Goal: Task Accomplishment & Management: Manage account settings

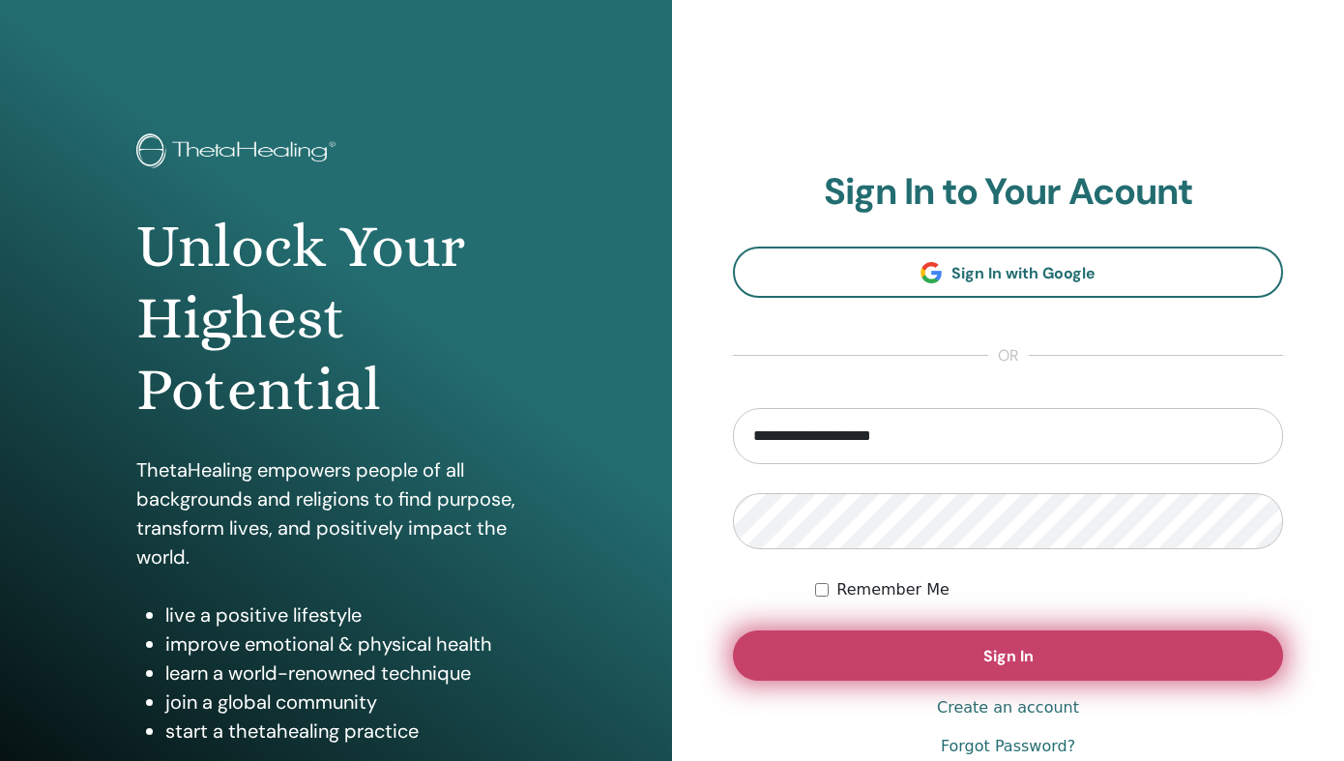
type input "**********"
click at [885, 663] on button "Sign In" at bounding box center [1008, 655] width 550 height 50
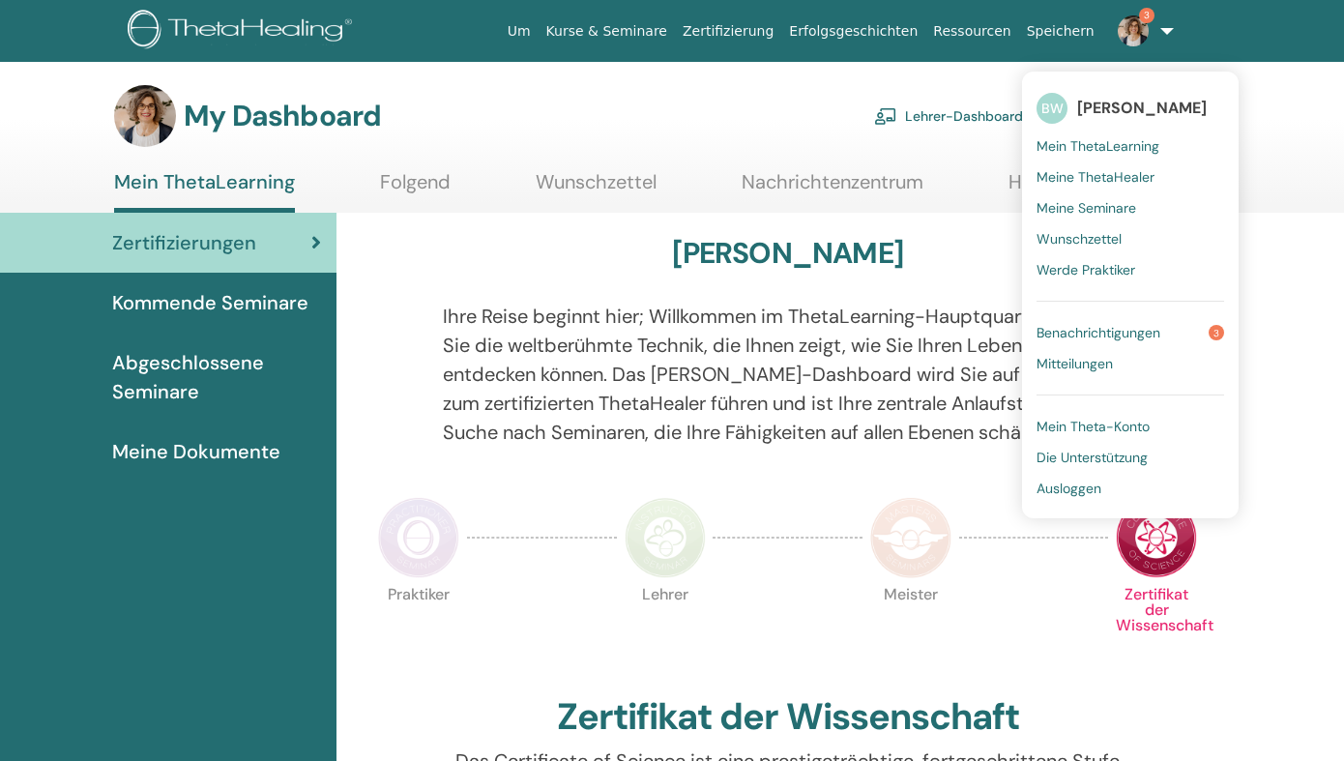
click at [1112, 330] on span "Benachrichtigungen" at bounding box center [1098, 332] width 124 height 17
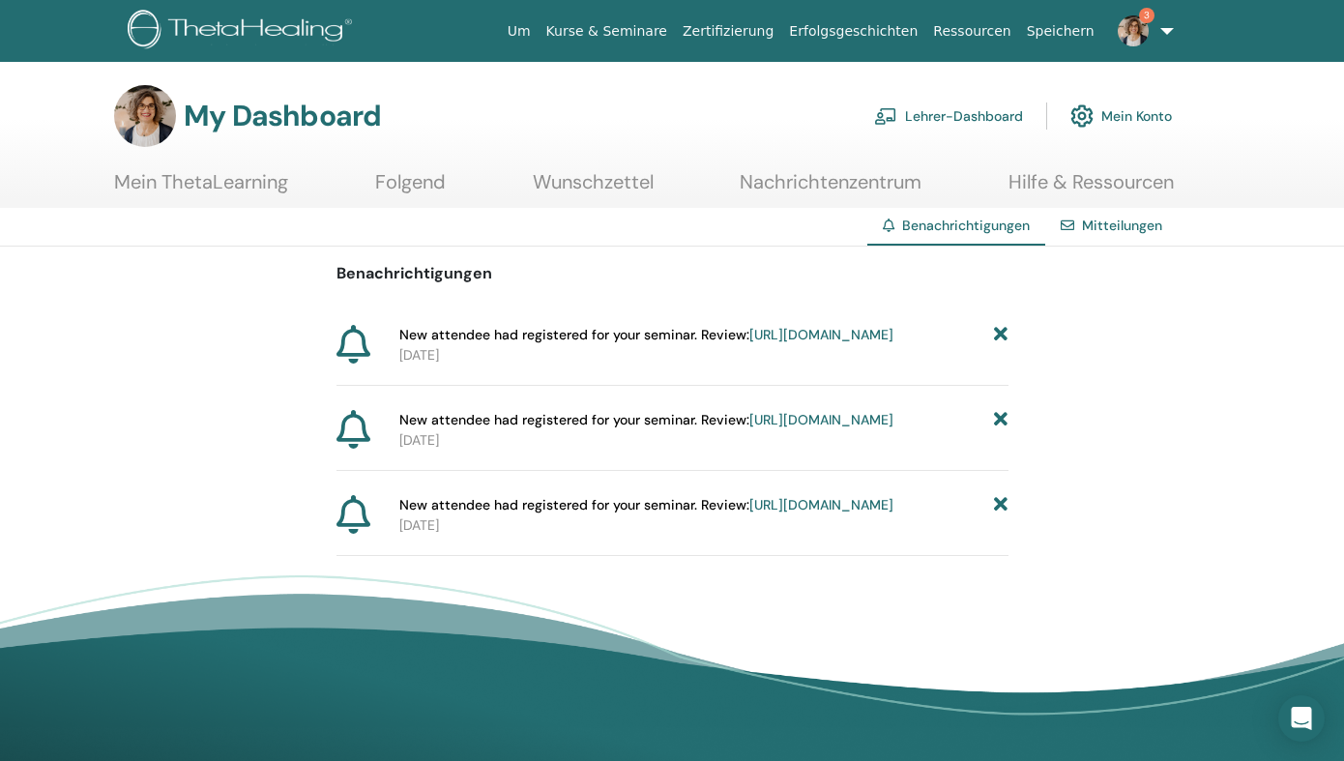
click at [1000, 515] on icon at bounding box center [1001, 505] width 14 height 20
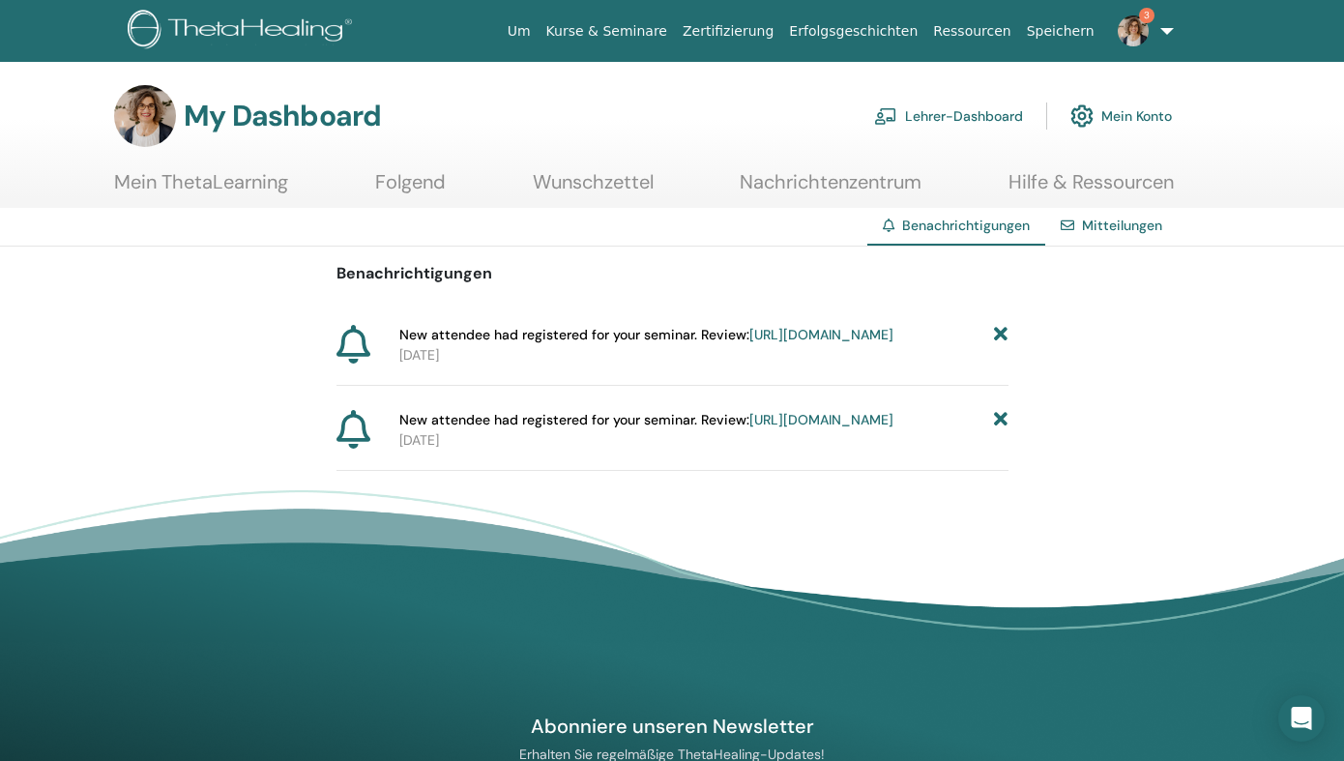
click at [783, 428] on link "https://member.thetahealing.com/instructor/seminar/349206/attendees" at bounding box center [821, 419] width 144 height 17
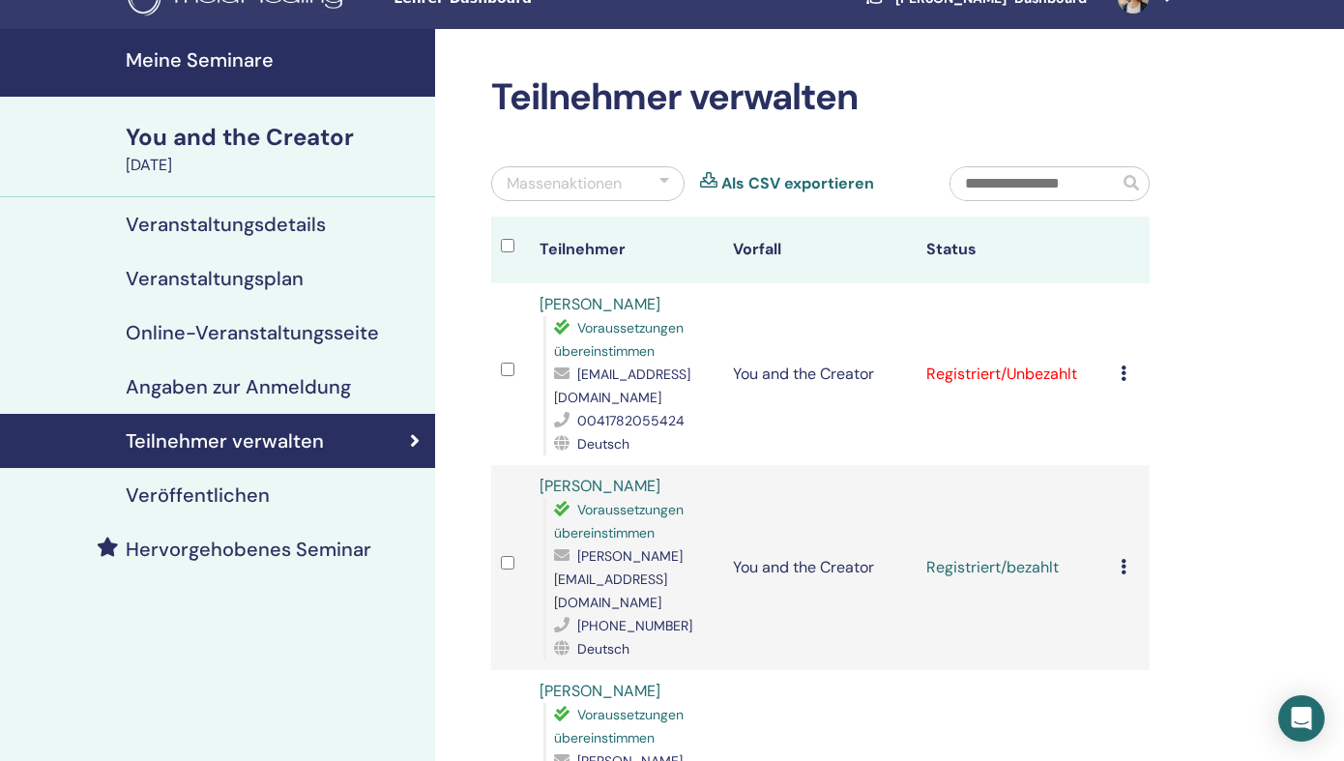
scroll to position [34, 0]
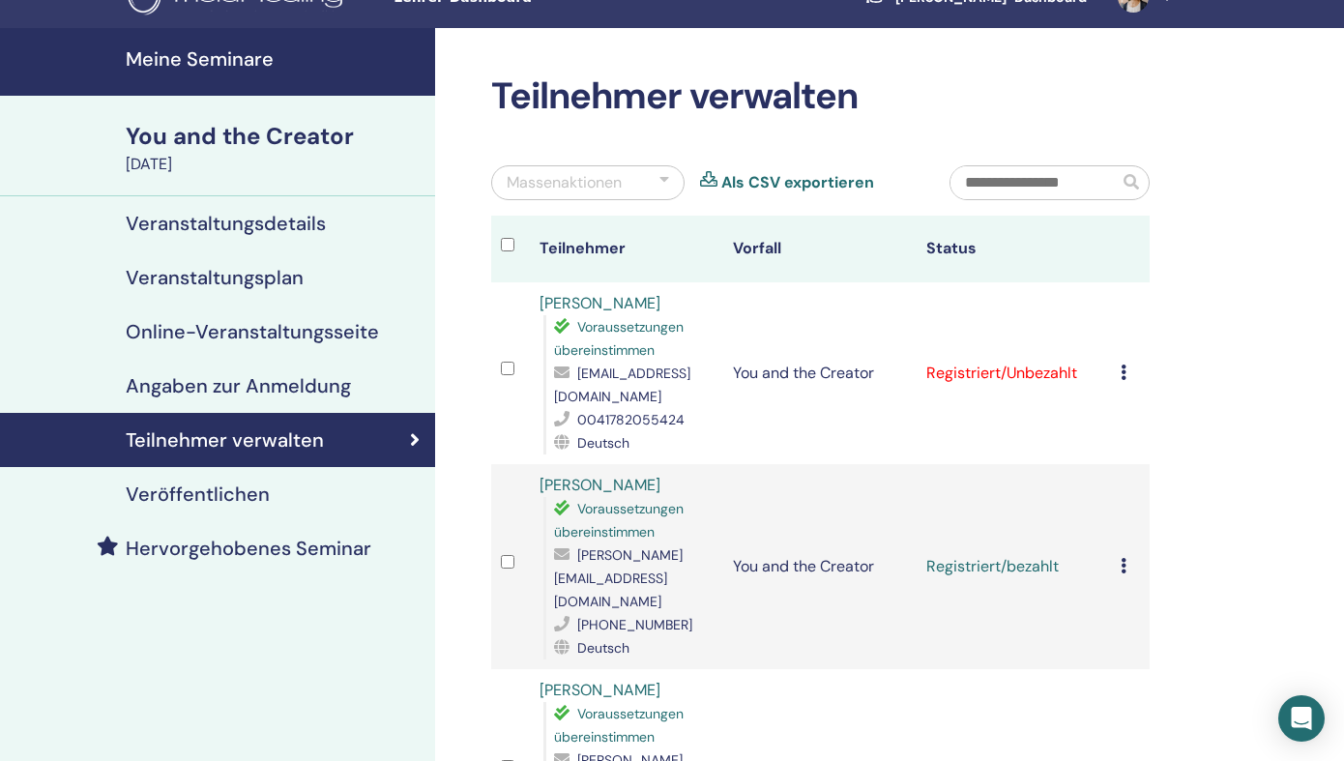
click at [1126, 365] on icon at bounding box center [1123, 371] width 6 height 15
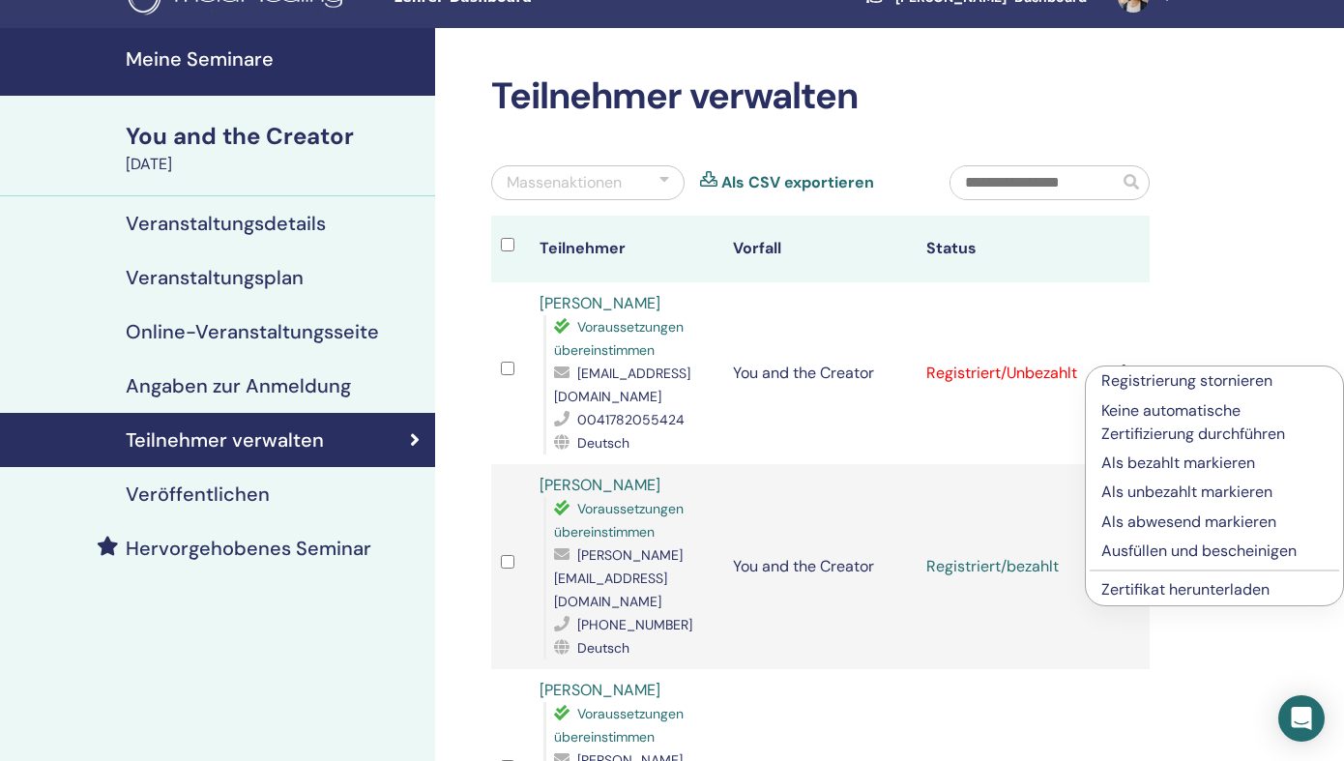
click at [1120, 466] on p "Als bezahlt markieren" at bounding box center [1214, 462] width 226 height 23
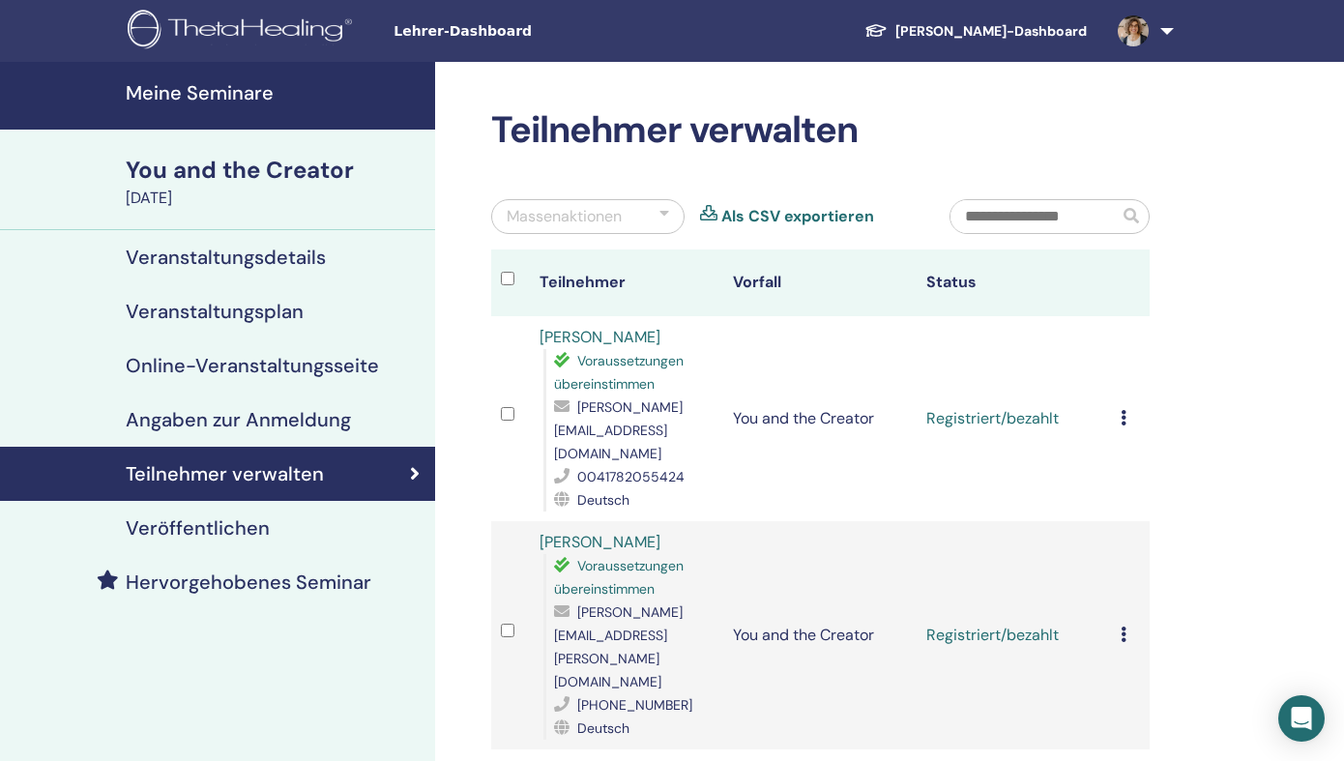
click at [1168, 34] on link at bounding box center [1141, 31] width 79 height 62
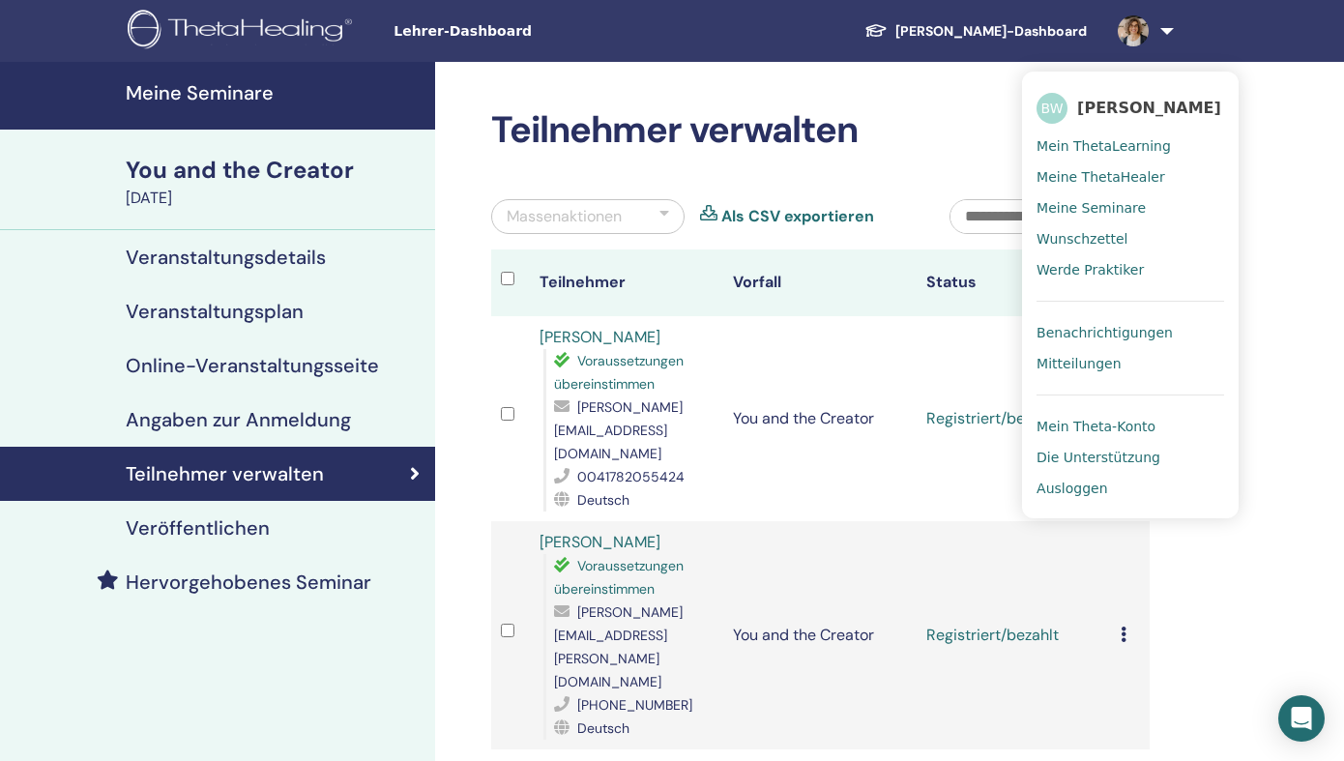
click at [1089, 333] on span "Benachrichtigungen" at bounding box center [1104, 332] width 136 height 17
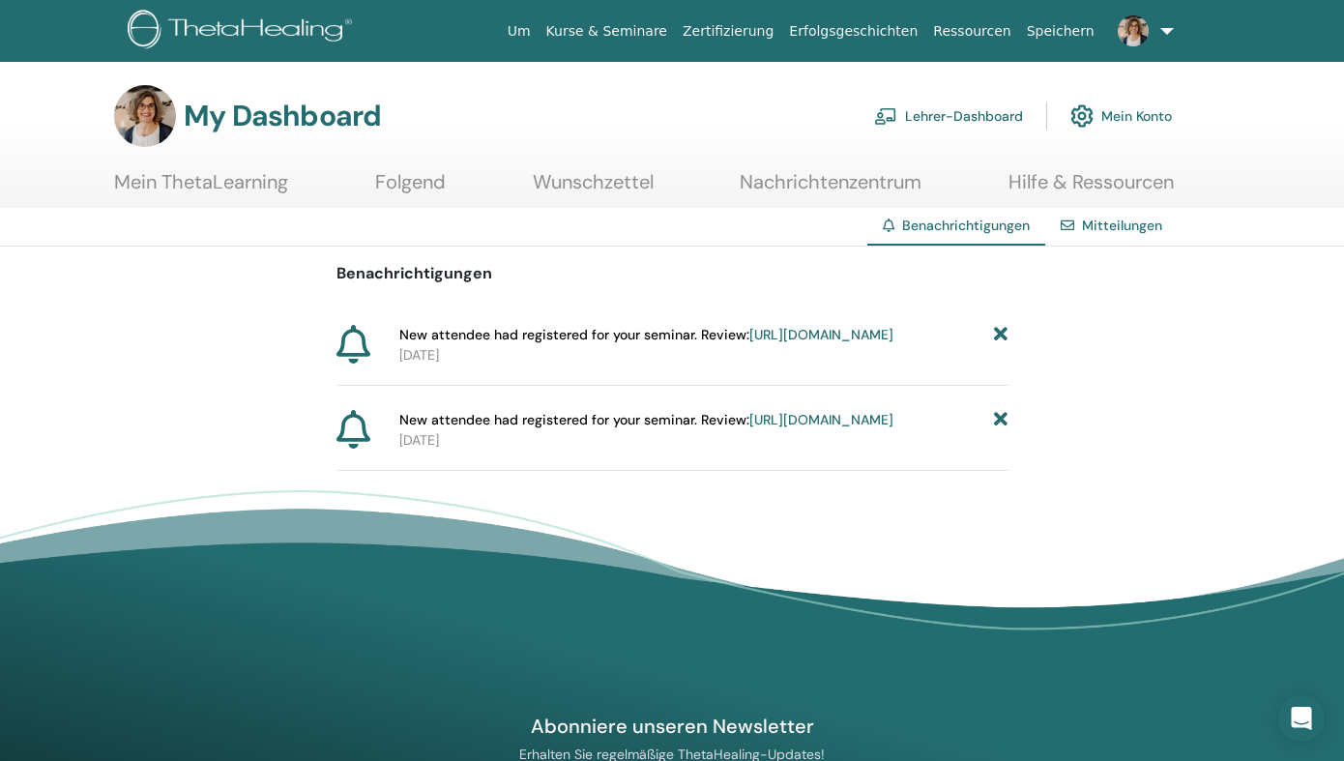
click at [997, 430] on icon at bounding box center [1001, 420] width 14 height 20
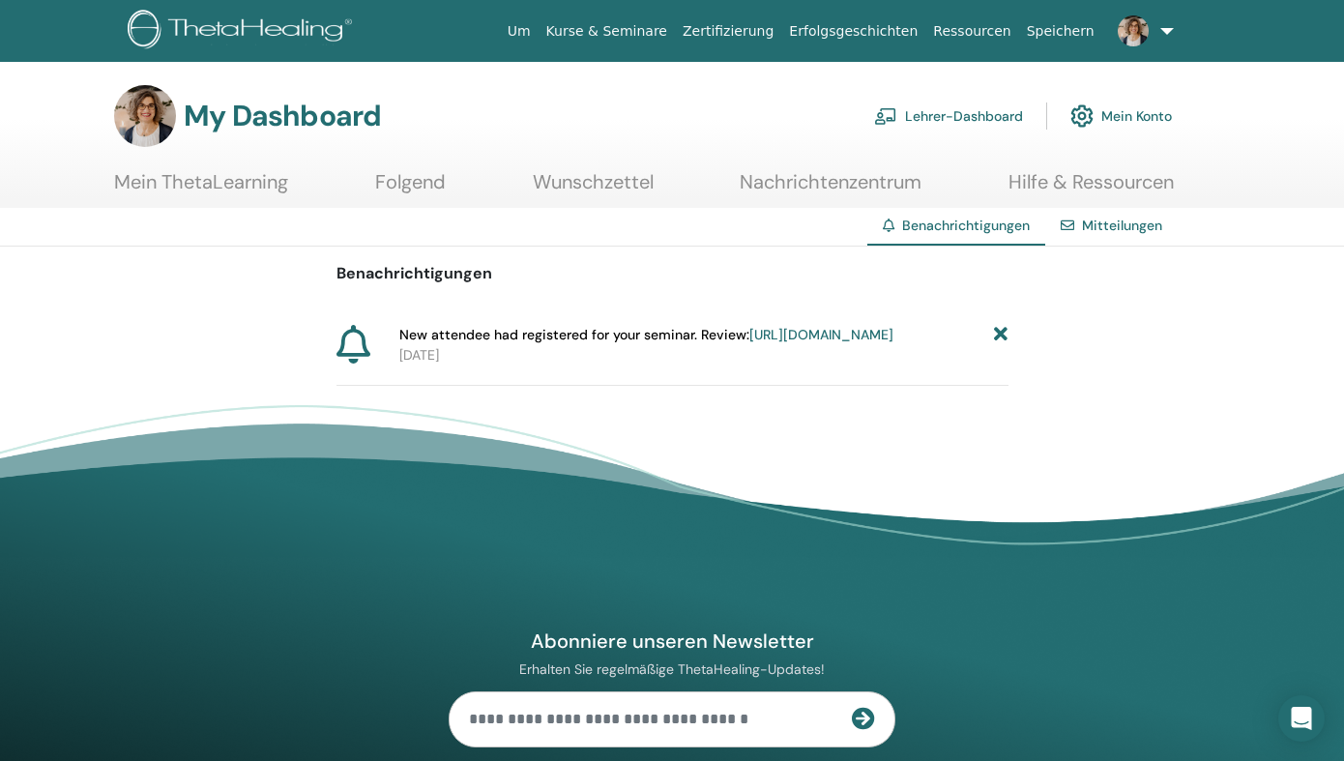
click at [789, 342] on link "https://member.thetahealing.com/instructor/seminar/378368/attendees" at bounding box center [821, 334] width 144 height 17
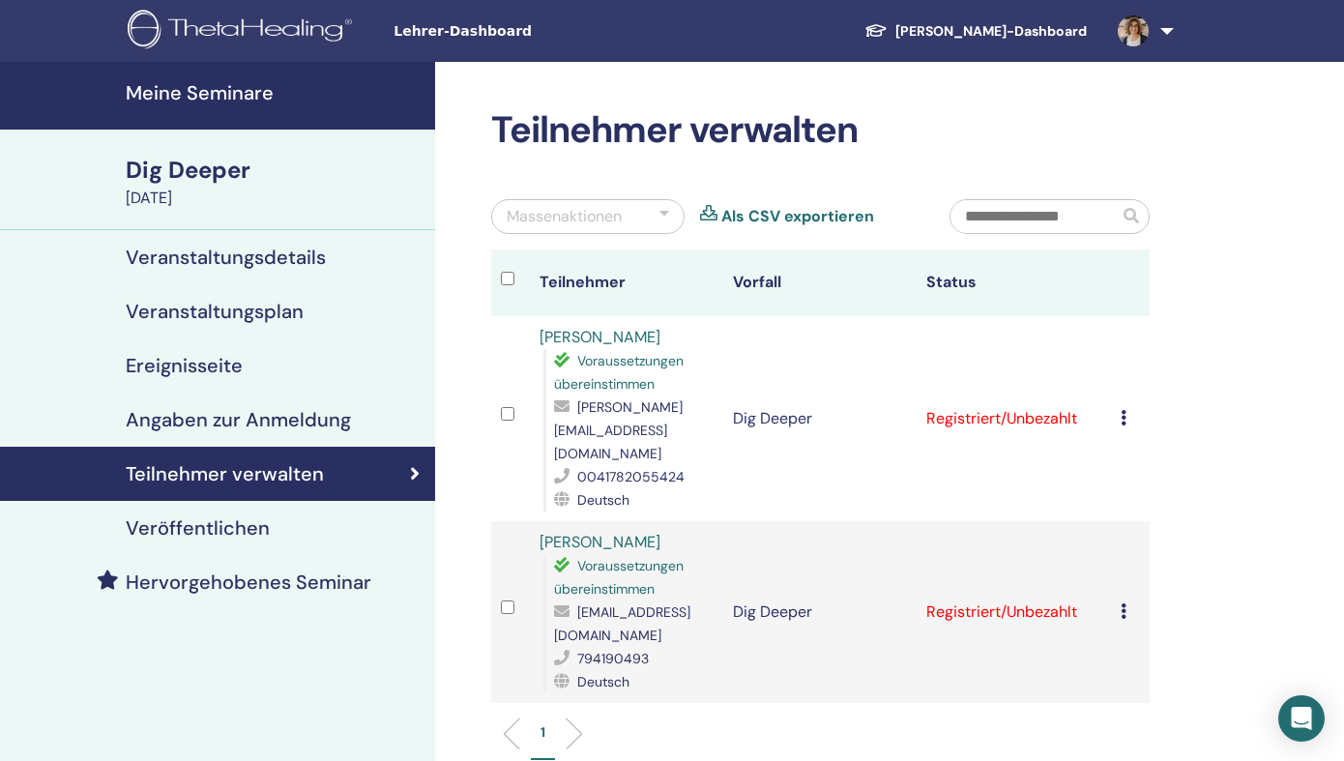
click at [1126, 603] on icon at bounding box center [1123, 610] width 6 height 15
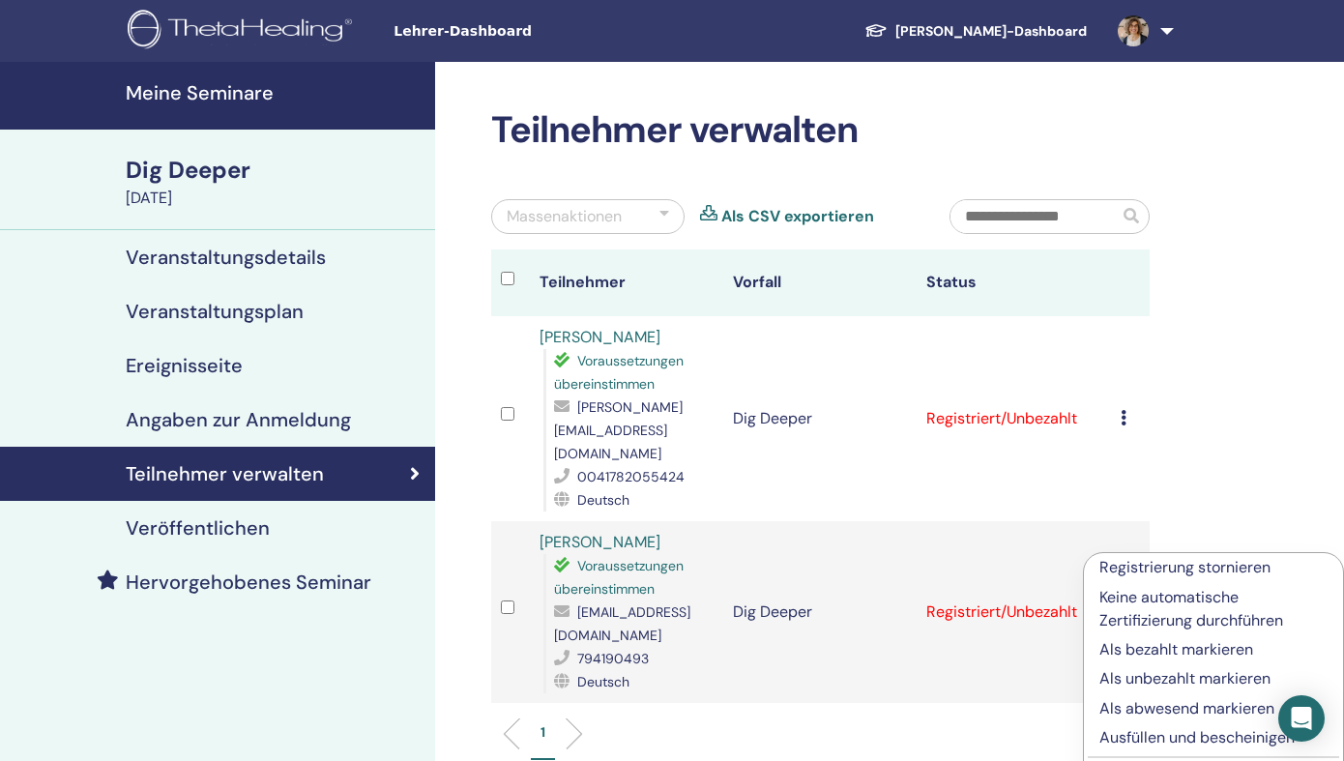
click at [1144, 652] on p "Als bezahlt markieren" at bounding box center [1213, 649] width 228 height 23
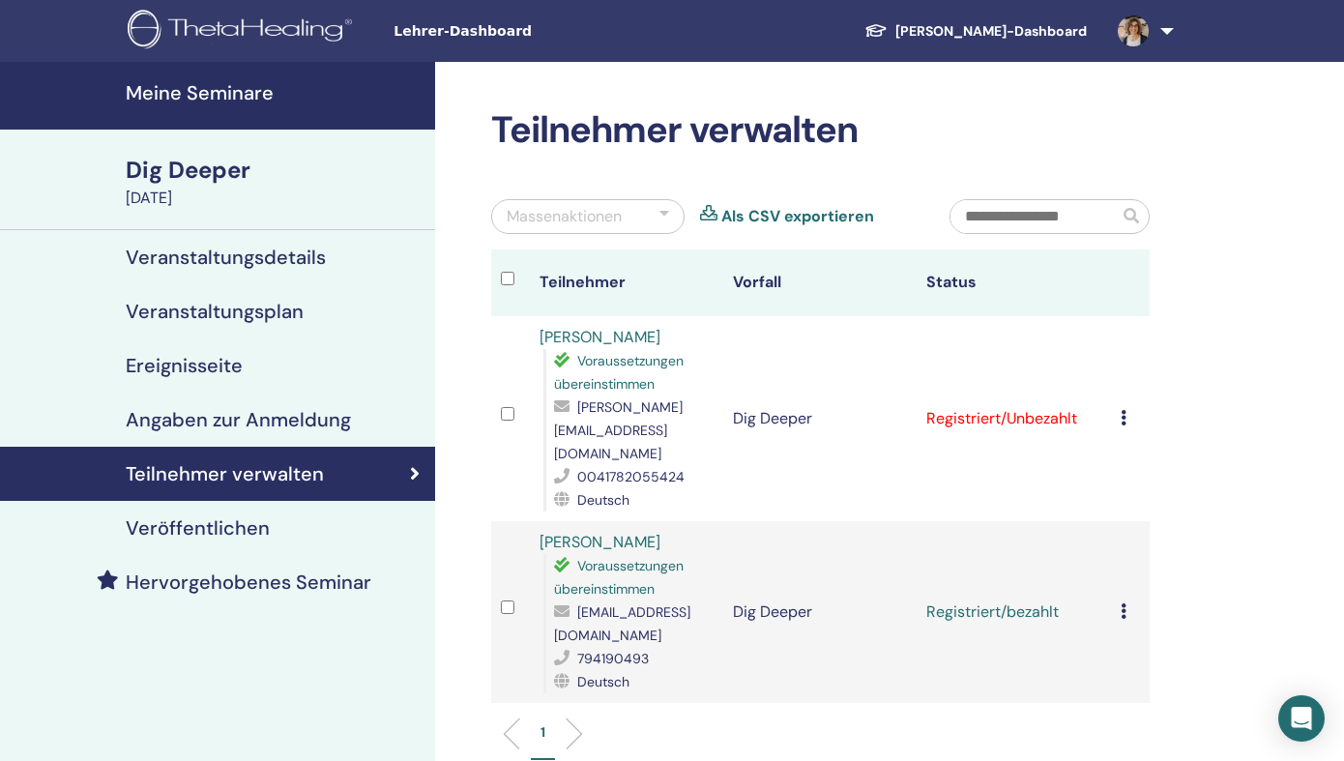
click at [197, 98] on h4 "Meine Seminare" at bounding box center [275, 92] width 298 height 23
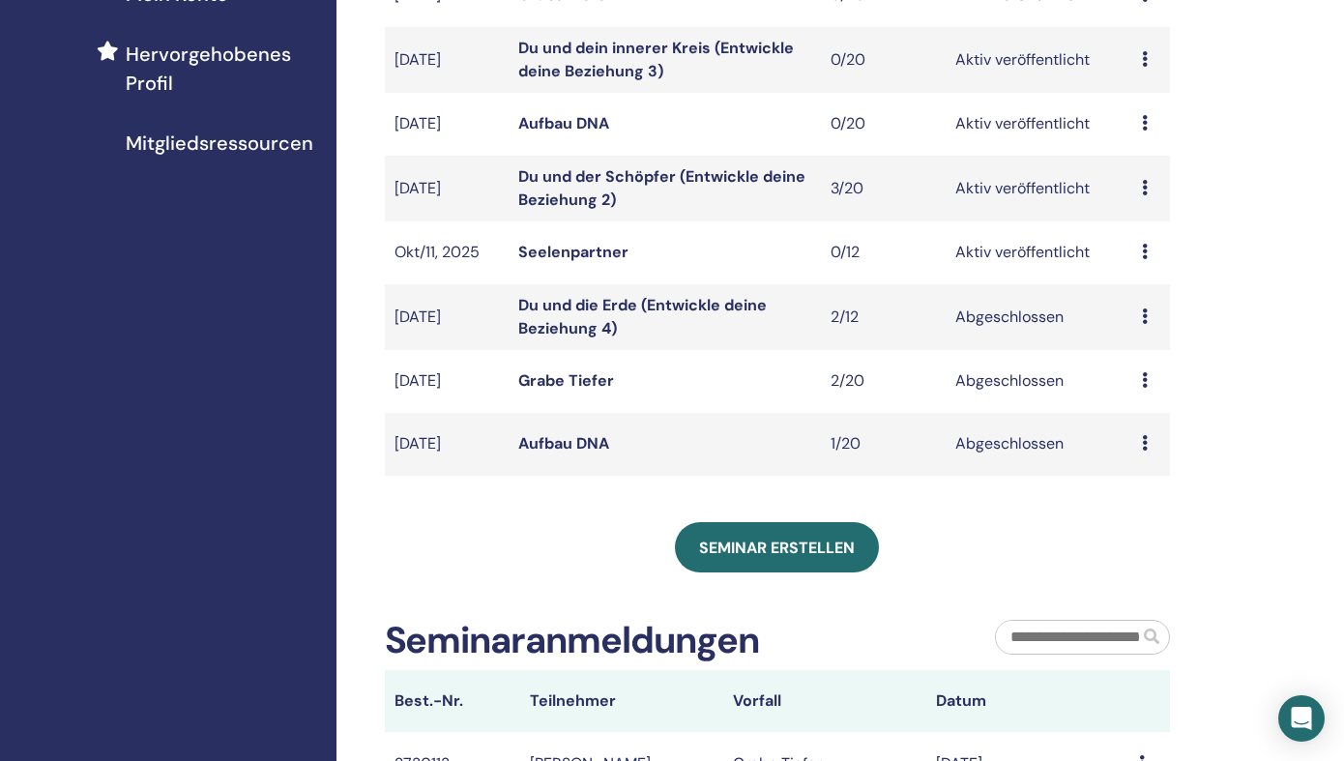
scroll to position [540, 0]
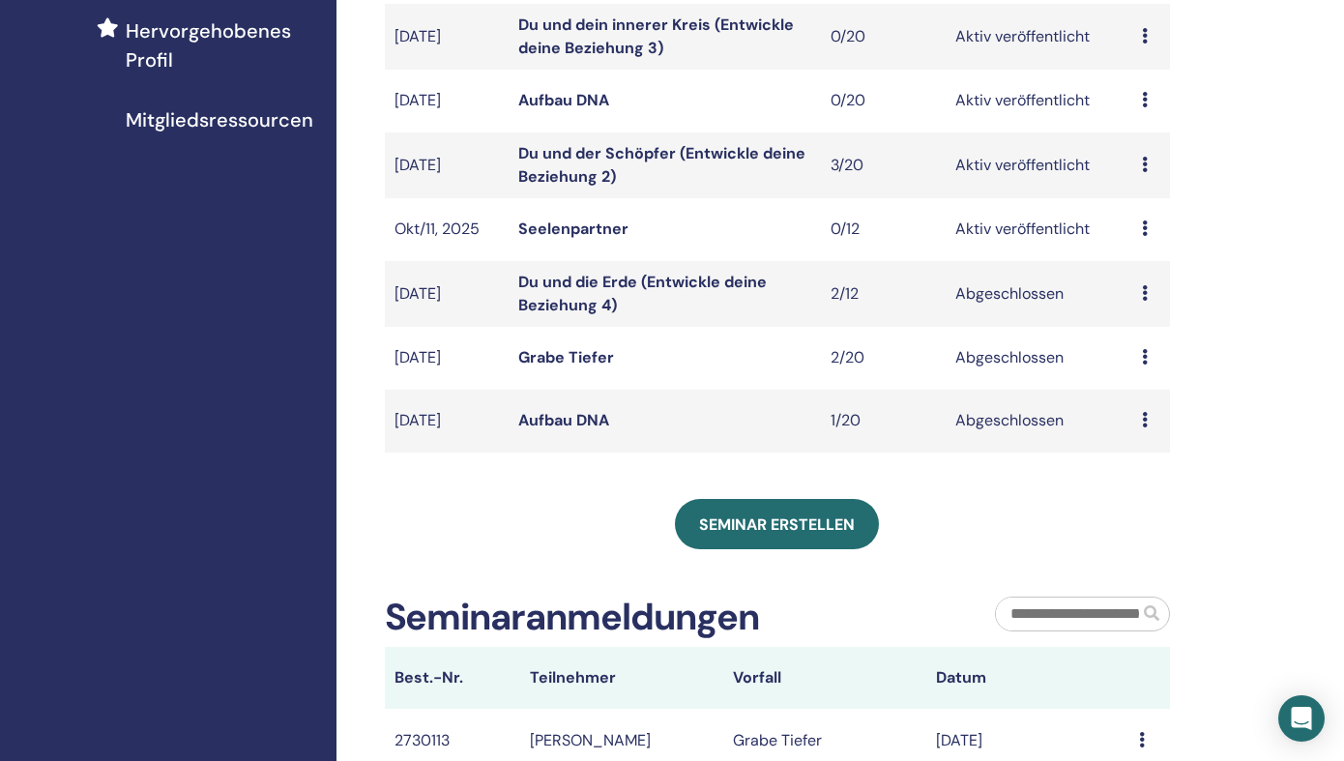
click at [1148, 226] on div "Vorschau Bearbeiten Teilnehmer Absagen" at bounding box center [1151, 228] width 18 height 23
click at [1136, 332] on p "Absagen" at bounding box center [1149, 329] width 78 height 23
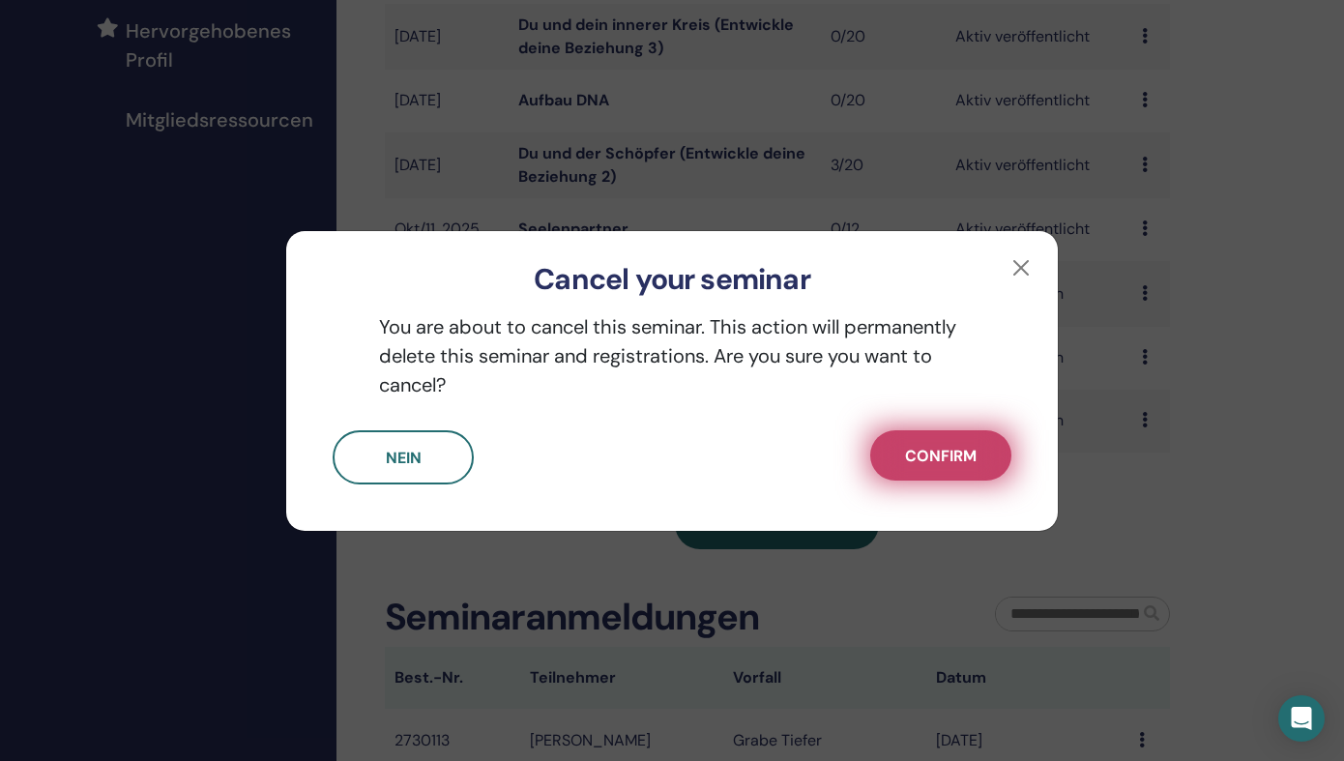
click at [945, 459] on span "Confirm" at bounding box center [941, 456] width 72 height 20
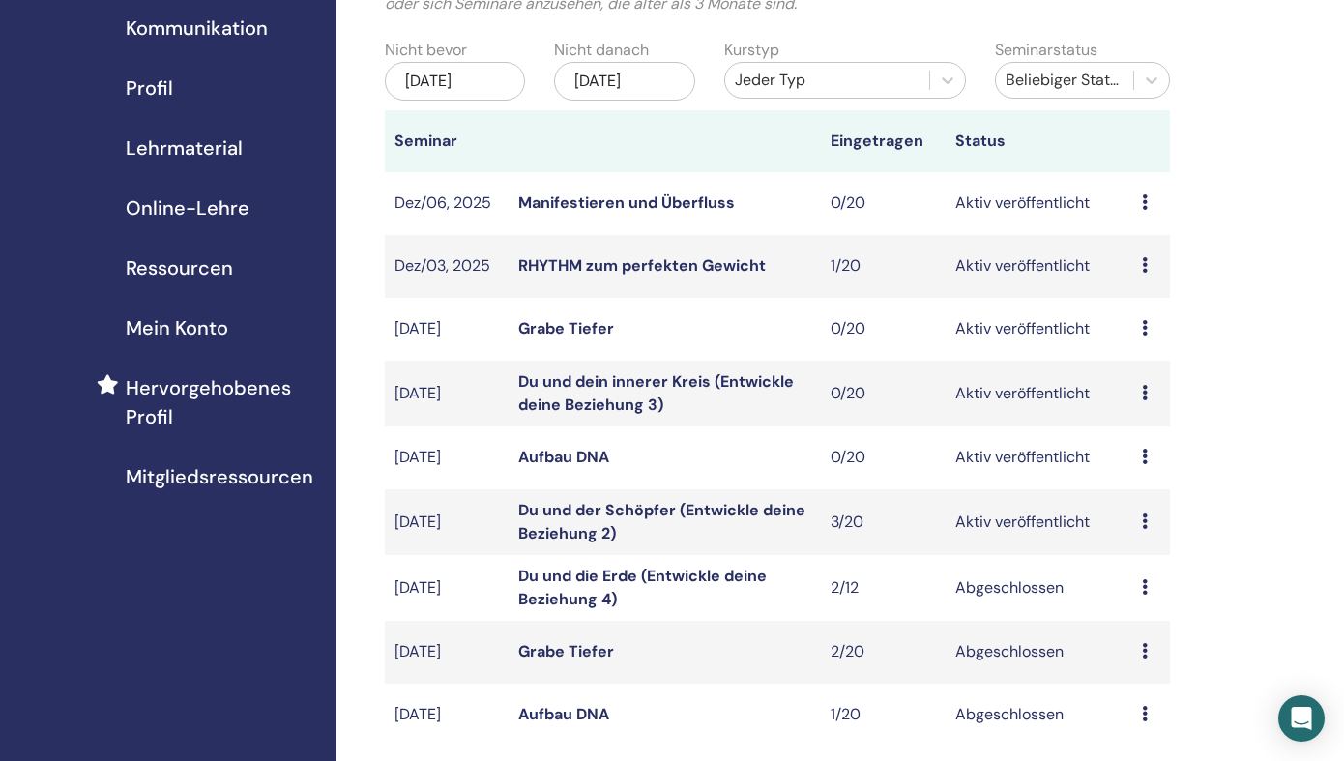
scroll to position [0, 0]
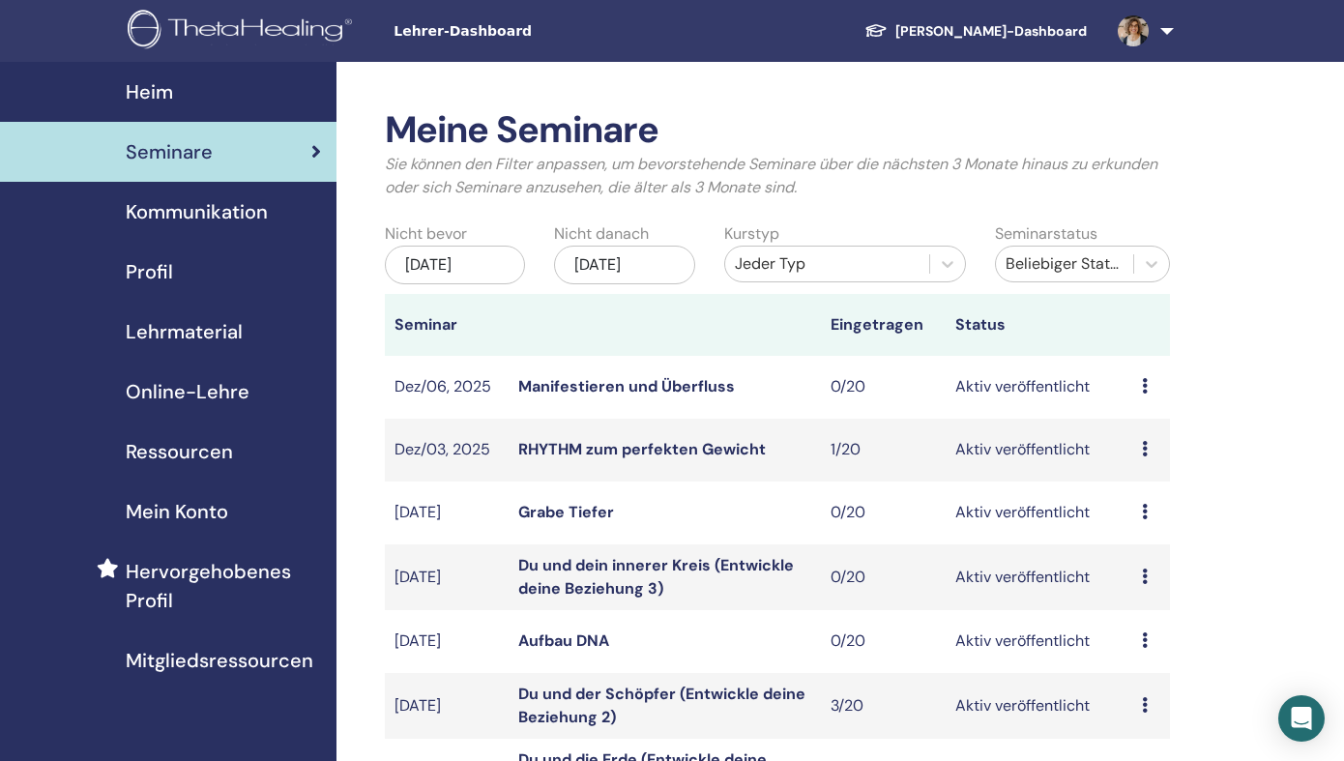
click at [1162, 32] on link at bounding box center [1141, 31] width 79 height 62
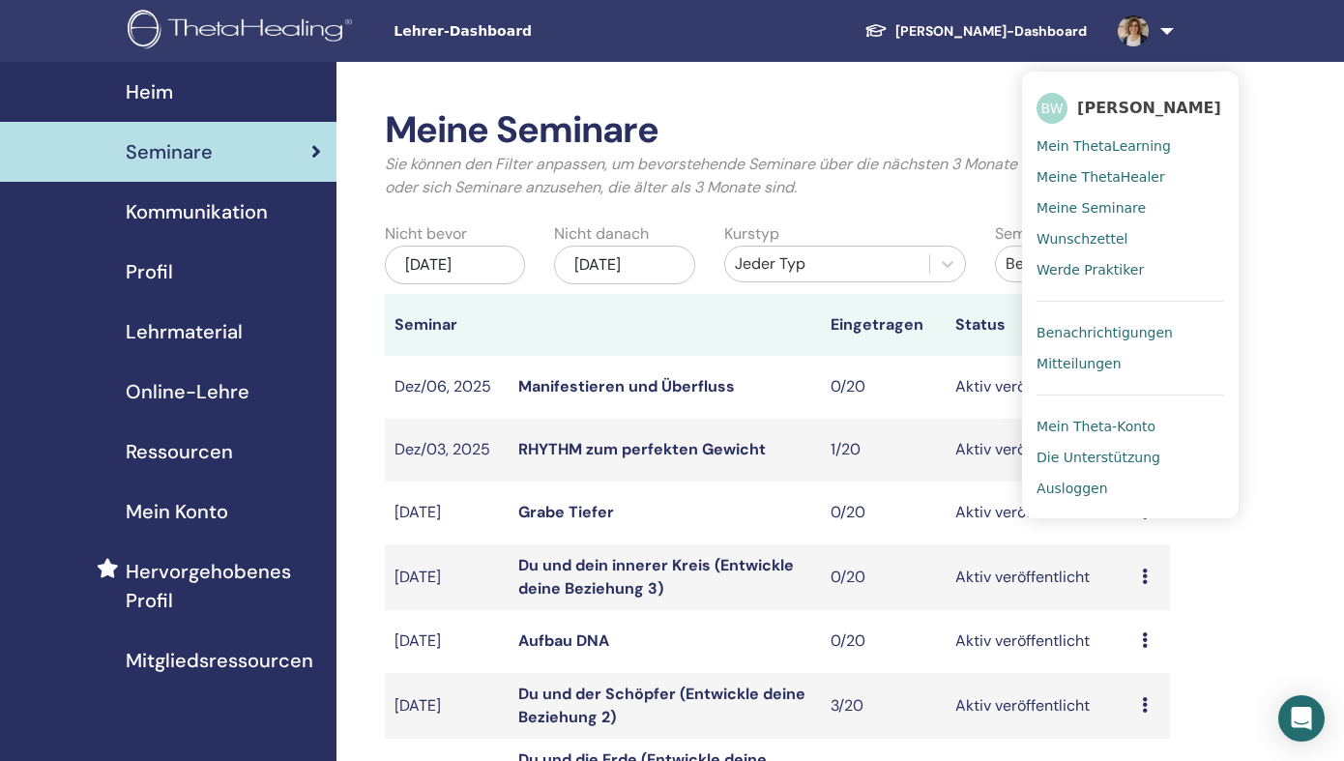
click at [1055, 490] on span "Ausloggen" at bounding box center [1071, 487] width 71 height 17
